Goal: Find specific page/section: Find specific page/section

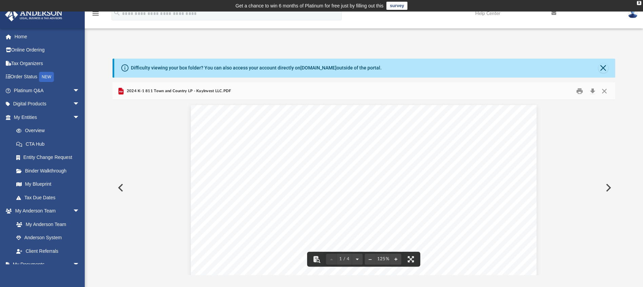
scroll to position [149, 497]
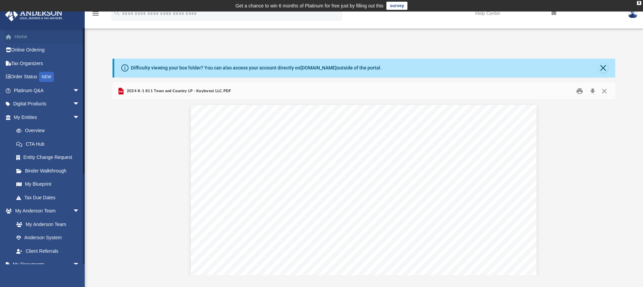
click at [23, 37] on link "Home" at bounding box center [47, 37] width 85 height 14
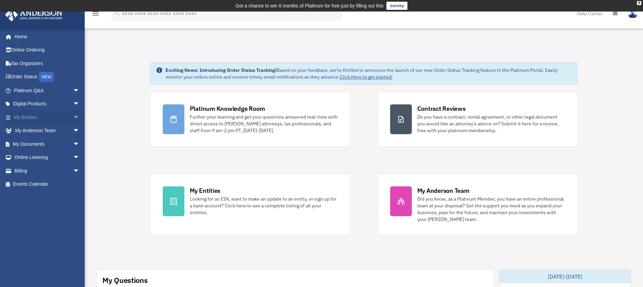
click at [33, 118] on link "My Entities arrow_drop_down" at bounding box center [47, 117] width 85 height 14
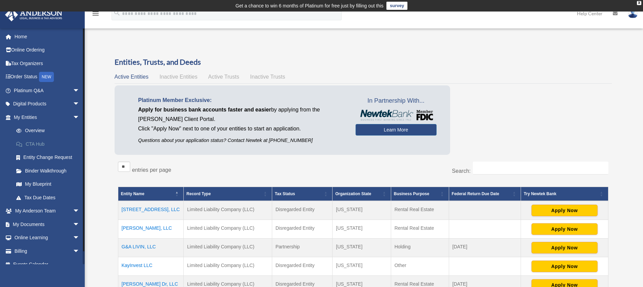
click at [39, 142] on link "CTA Hub" at bounding box center [49, 144] width 80 height 14
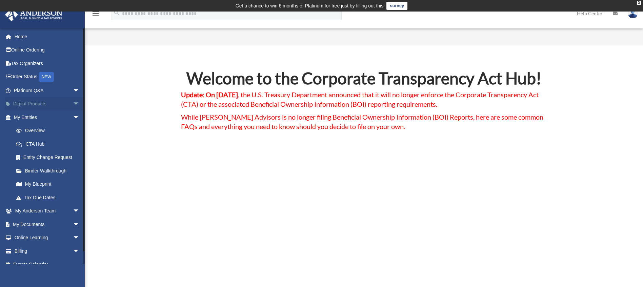
click at [53, 103] on link "Digital Products arrow_drop_down" at bounding box center [47, 104] width 85 height 14
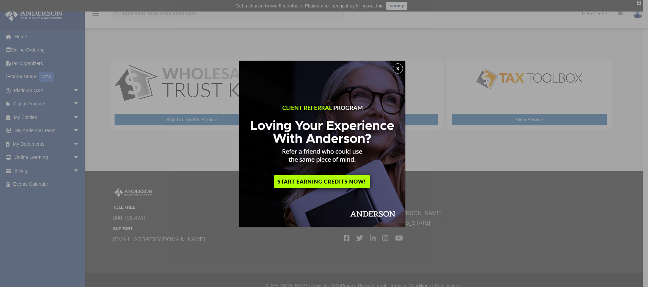
click at [400, 69] on button "x" at bounding box center [398, 68] width 10 height 10
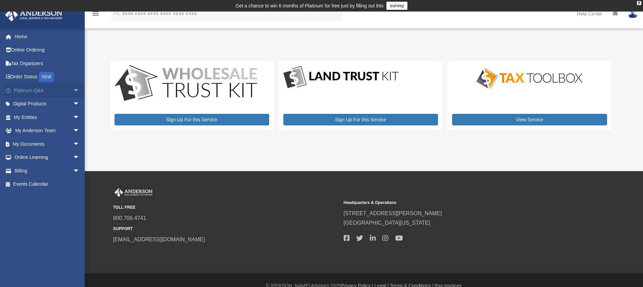
click at [48, 91] on link "Platinum Q&A arrow_drop_down" at bounding box center [47, 91] width 85 height 14
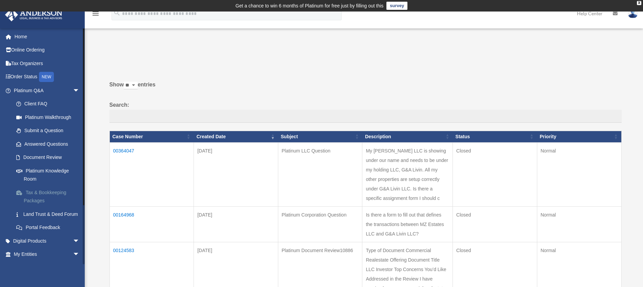
click at [44, 194] on link "Tax & Bookkeeping Packages" at bounding box center [49, 197] width 80 height 22
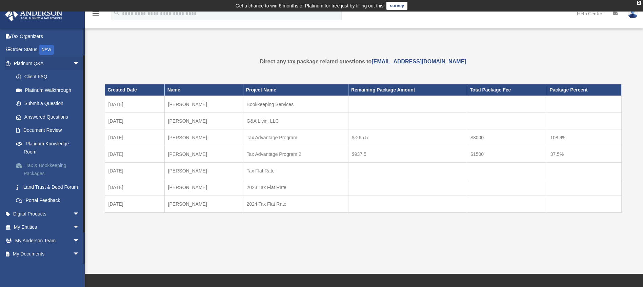
scroll to position [34, 0]
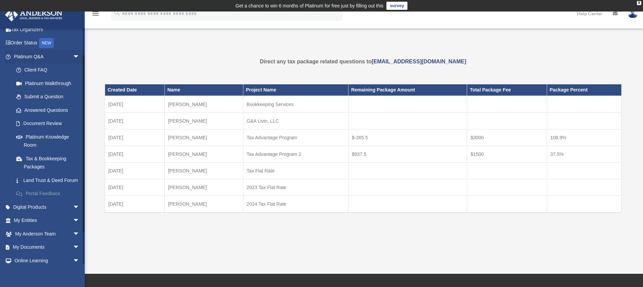
click at [53, 201] on link "Portal Feedback" at bounding box center [49, 194] width 80 height 14
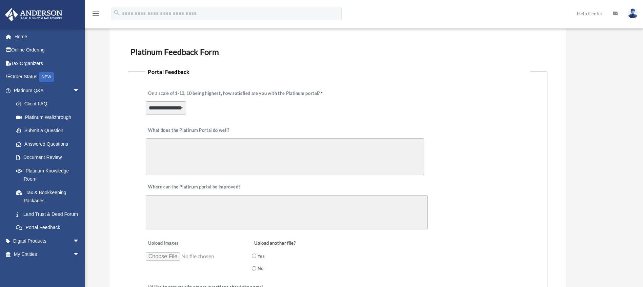
scroll to position [102, 0]
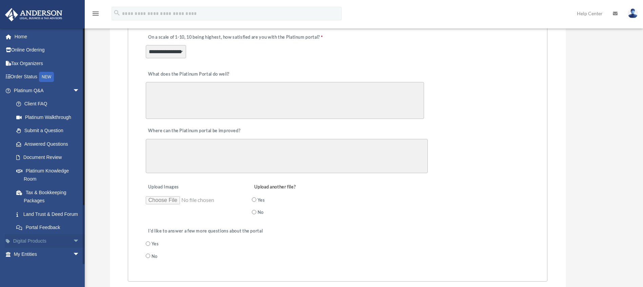
click at [53, 247] on link "Digital Products arrow_drop_down" at bounding box center [47, 241] width 85 height 14
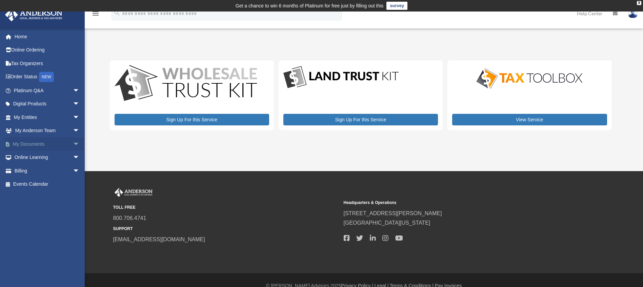
click at [73, 142] on span "arrow_drop_down" at bounding box center [80, 144] width 14 height 14
click at [28, 154] on link "Box" at bounding box center [49, 158] width 80 height 14
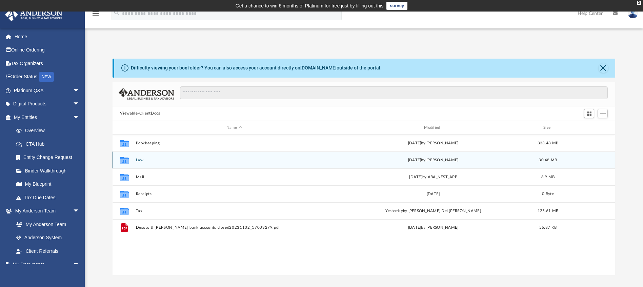
scroll to position [149, 497]
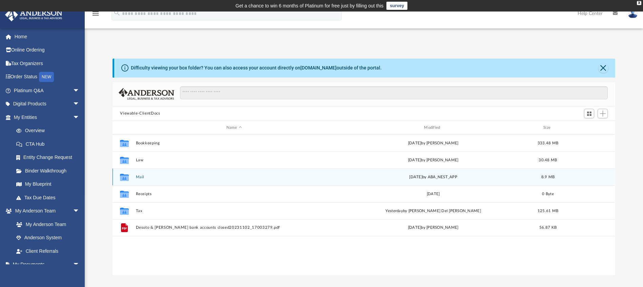
click at [157, 178] on button "Mail" at bounding box center [234, 177] width 196 height 4
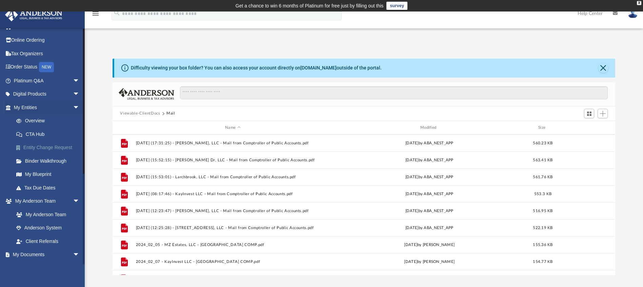
scroll to position [34, 0]
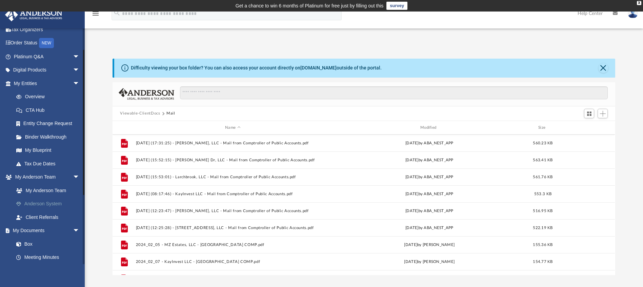
click at [44, 201] on link "Anderson System" at bounding box center [49, 204] width 80 height 14
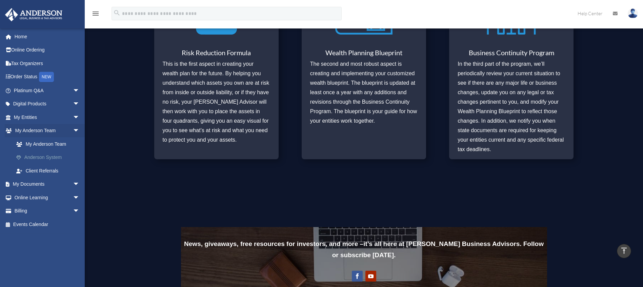
scroll to position [347, 0]
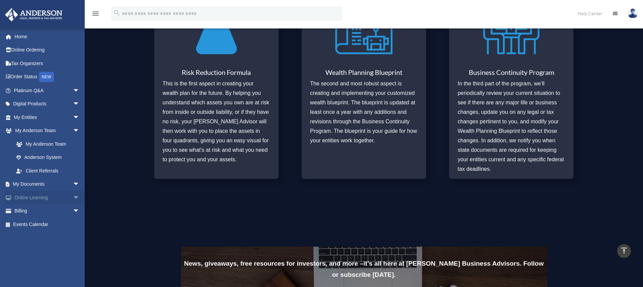
click at [46, 198] on link "Online Learning arrow_drop_down" at bounding box center [47, 198] width 85 height 14
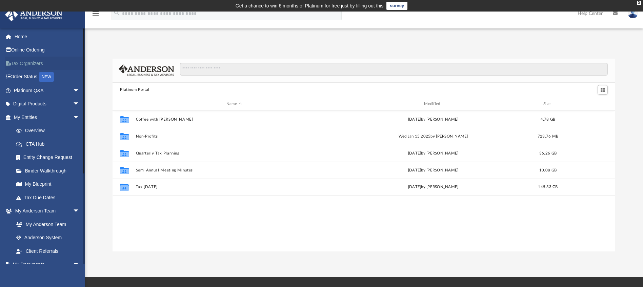
click at [32, 61] on link "Tax Organizers" at bounding box center [47, 64] width 85 height 14
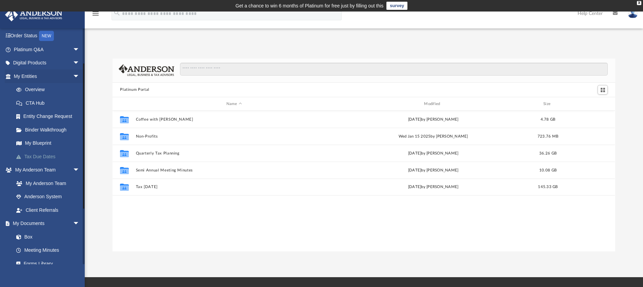
scroll to position [136, 0]
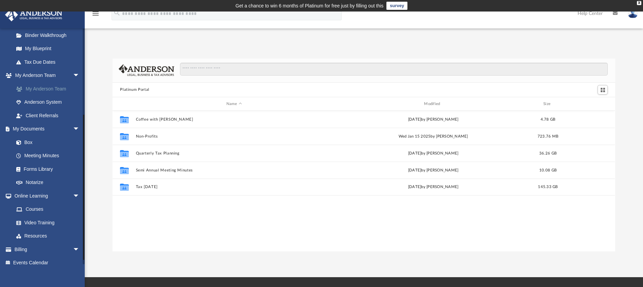
click at [57, 88] on link "My Anderson Team" at bounding box center [49, 89] width 80 height 14
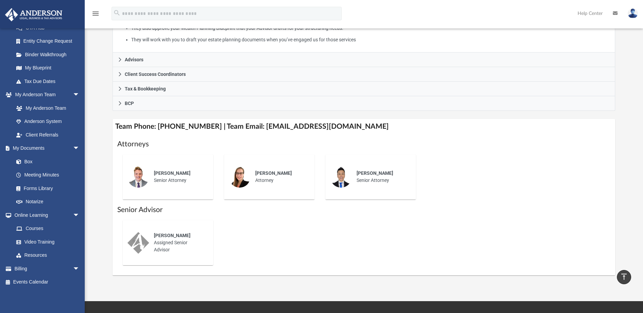
scroll to position [116, 0]
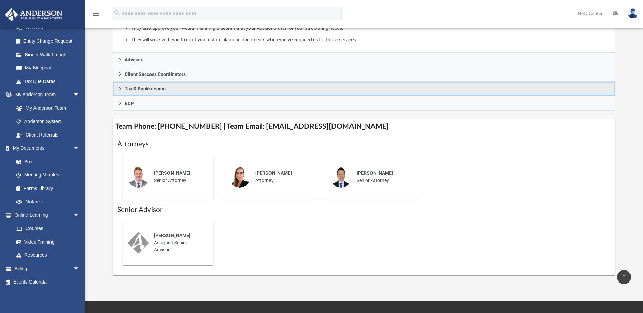
click at [124, 87] on link "Tax & Bookkeeping" at bounding box center [363, 89] width 502 height 15
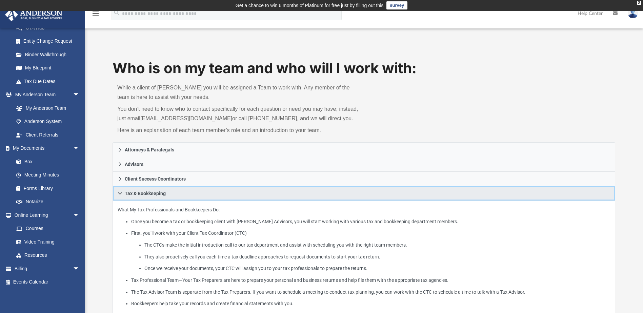
scroll to position [0, 0]
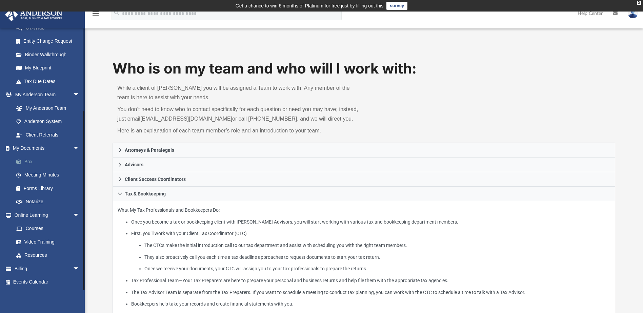
click at [29, 161] on link "Box" at bounding box center [49, 162] width 80 height 14
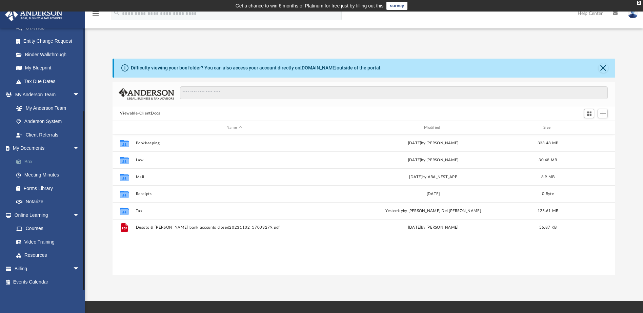
scroll to position [149, 497]
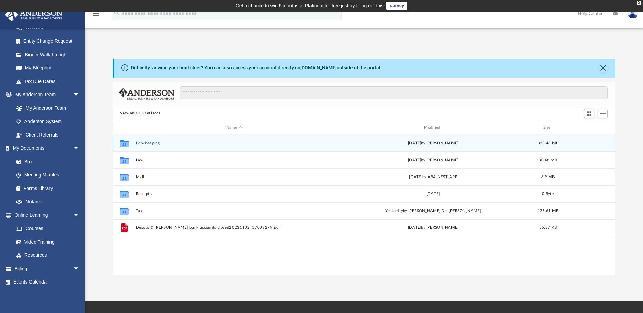
click at [152, 145] on button "Bookkeeping" at bounding box center [234, 143] width 196 height 4
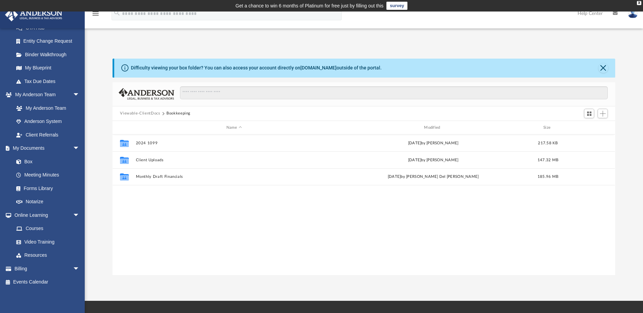
click at [131, 113] on button "Viewable-ClientDocs" at bounding box center [140, 113] width 40 height 6
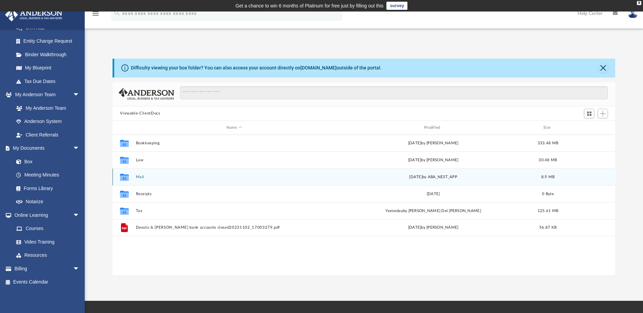
click at [142, 176] on button "Mail" at bounding box center [234, 177] width 196 height 4
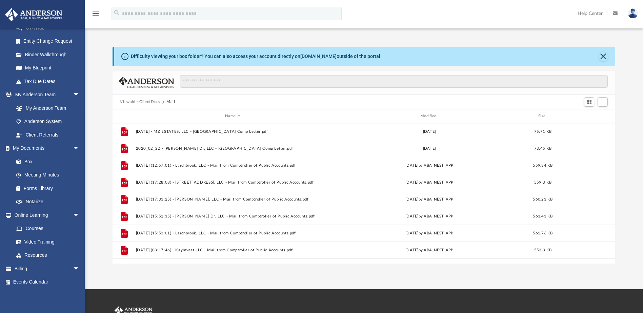
scroll to position [0, 0]
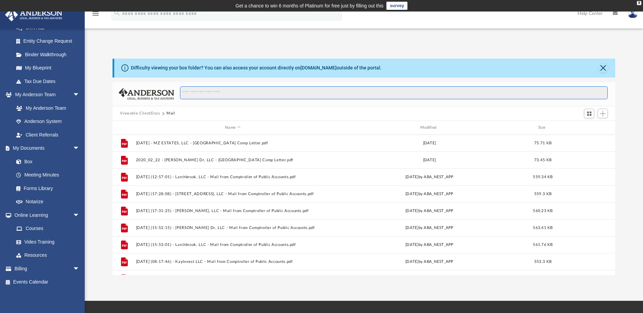
click at [202, 93] on input "Search files and folders" at bounding box center [394, 92] width 428 height 13
type input "*****"
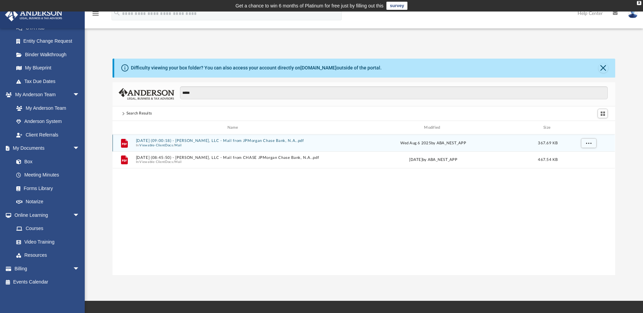
click at [160, 143] on button "Viewable-ClientDocs" at bounding box center [157, 145] width 34 height 4
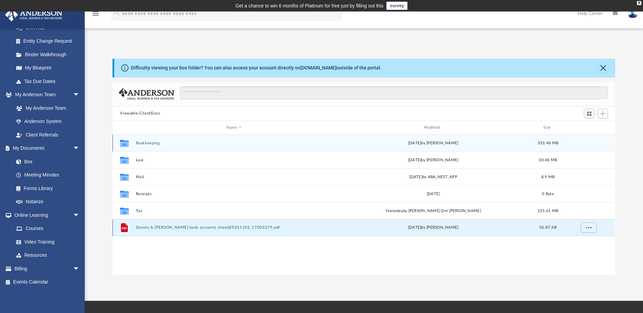
click at [172, 228] on button "Desoto & [PERSON_NAME] bank accounts closed20231102_17003279.pdf" at bounding box center [234, 228] width 196 height 4
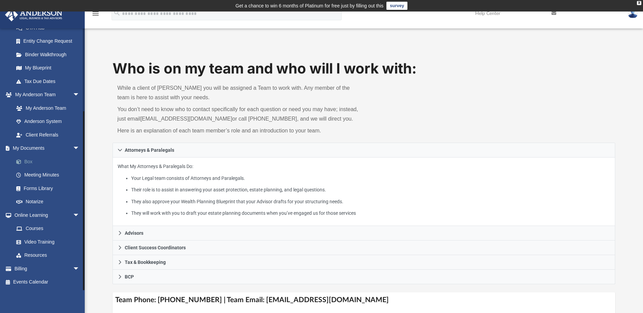
click at [38, 160] on link "Box" at bounding box center [49, 162] width 80 height 14
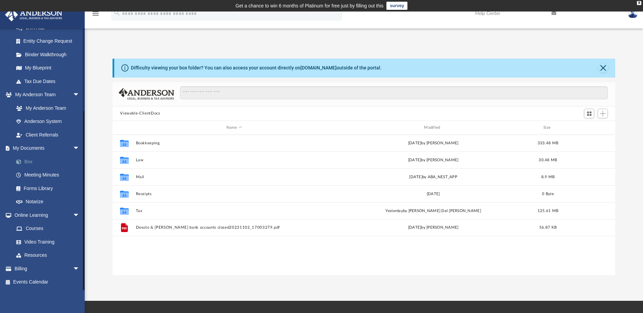
scroll to position [149, 497]
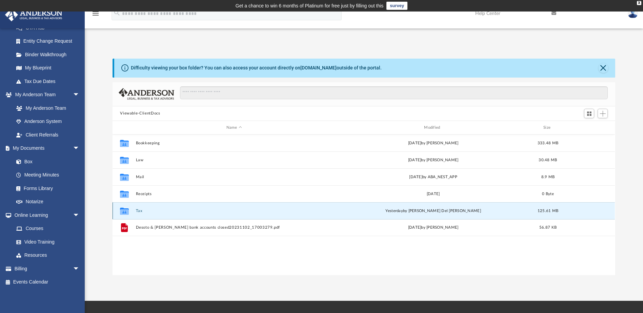
click at [142, 211] on button "Tax" at bounding box center [234, 211] width 196 height 4
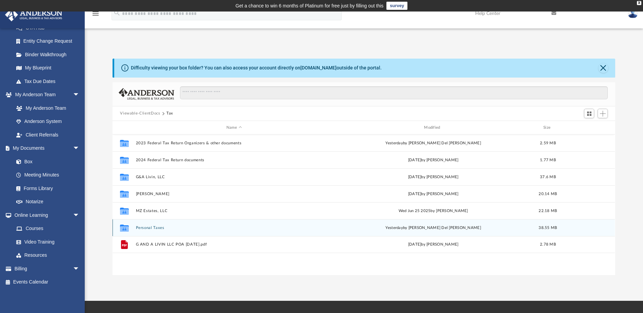
click at [142, 228] on button "Personal Taxes" at bounding box center [234, 228] width 196 height 4
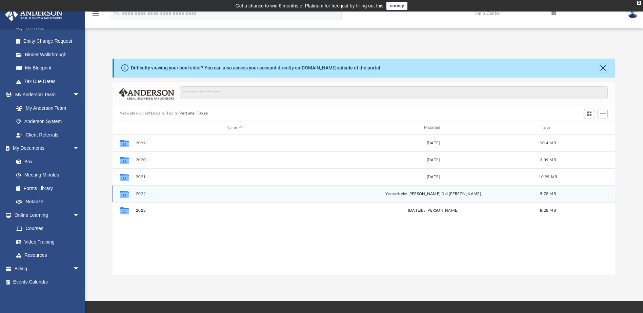
click at [140, 193] on button "2022" at bounding box center [234, 194] width 196 height 4
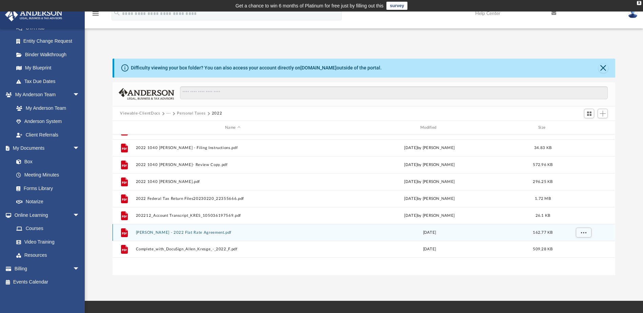
scroll to position [0, 0]
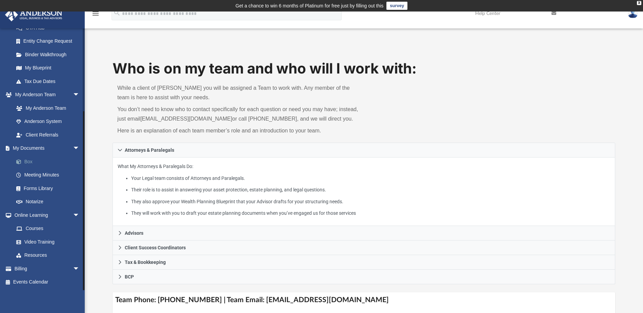
click at [29, 160] on link "Box" at bounding box center [49, 162] width 80 height 14
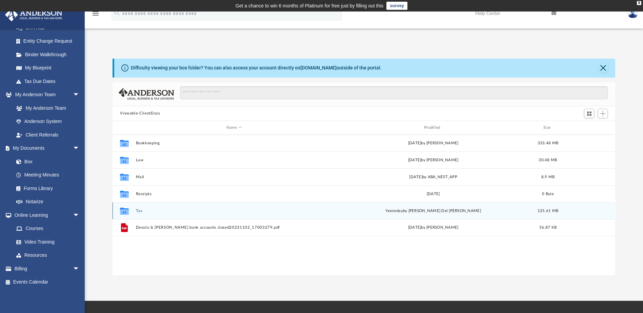
scroll to position [149, 497]
click at [158, 210] on button "Tax" at bounding box center [234, 211] width 196 height 4
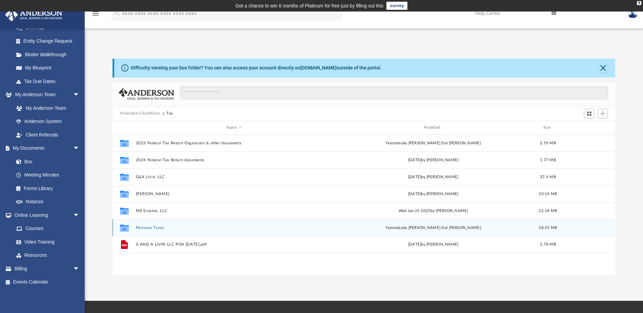
click at [150, 228] on button "Personal Taxes" at bounding box center [234, 228] width 196 height 4
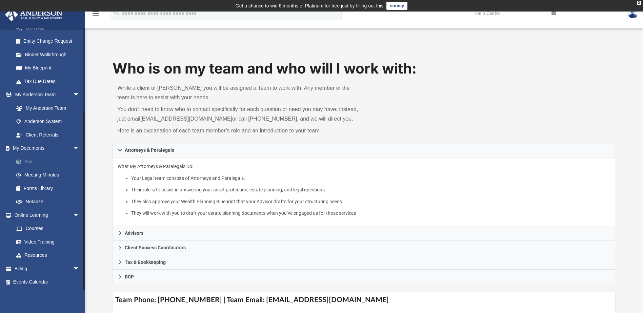
click at [37, 160] on link "Box" at bounding box center [49, 162] width 80 height 14
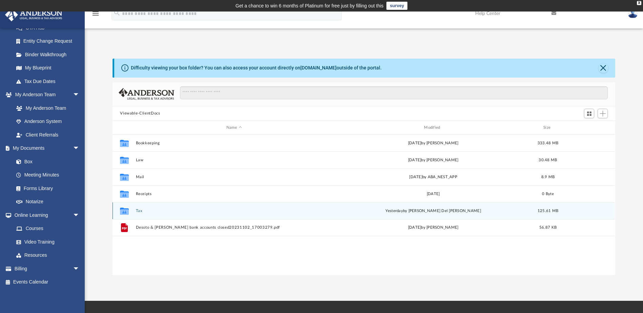
scroll to position [149, 497]
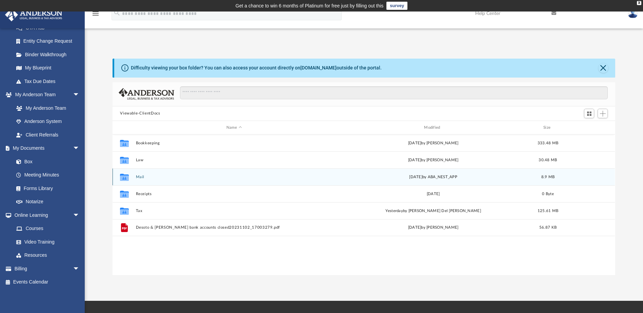
click at [144, 175] on button "Mail" at bounding box center [234, 177] width 196 height 4
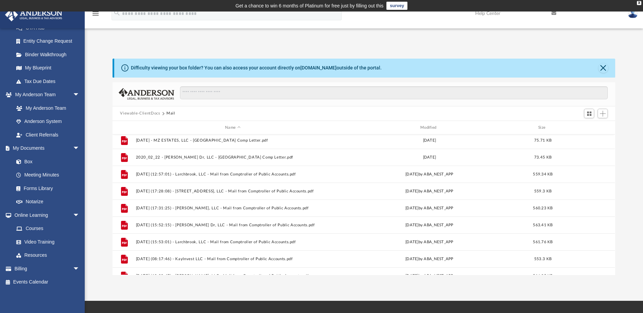
scroll to position [0, 0]
